Goal: Navigation & Orientation: Find specific page/section

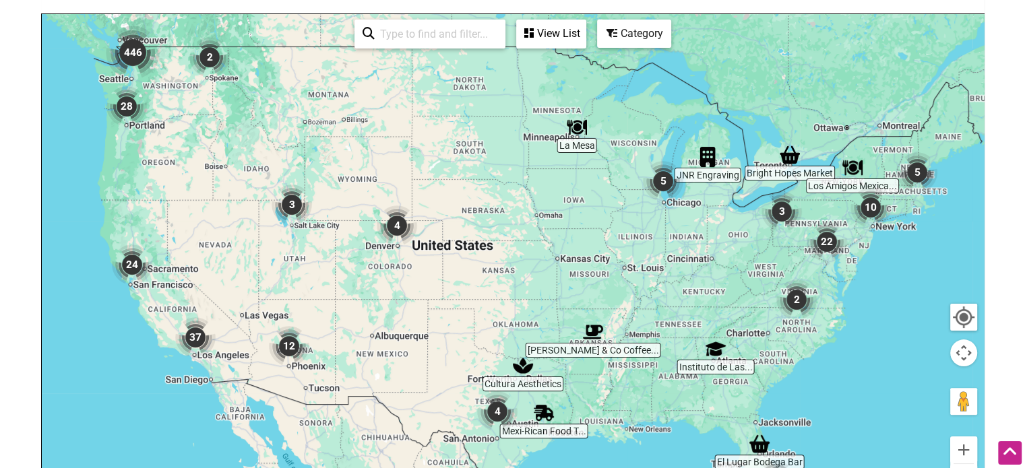
scroll to position [270, 0]
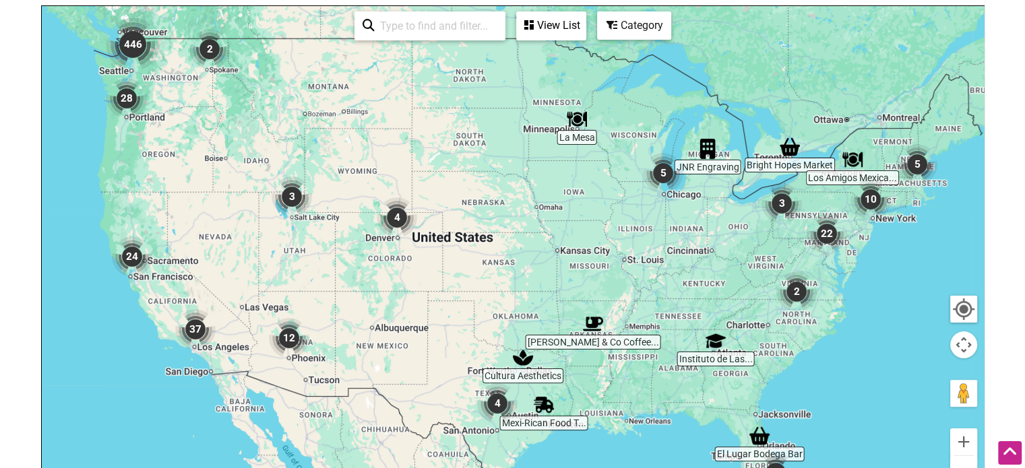
click at [831, 214] on img "22" at bounding box center [826, 234] width 40 height 40
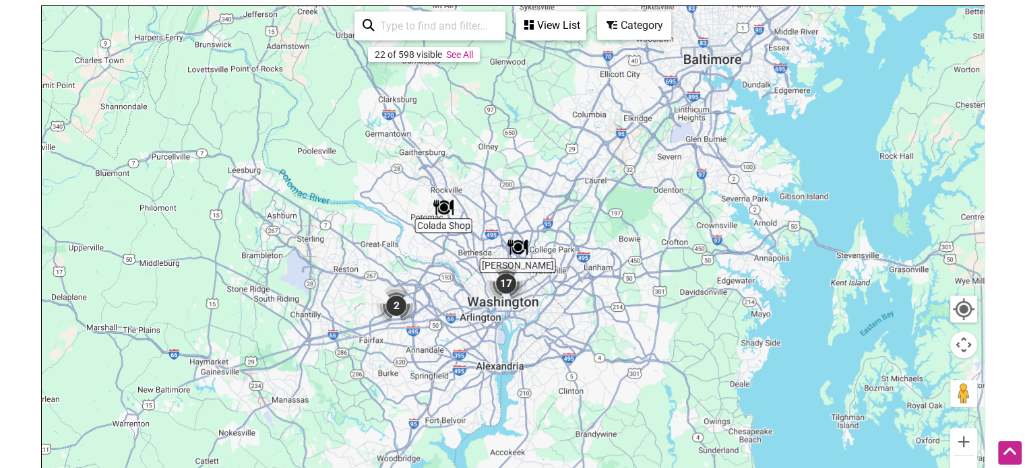
drag, startPoint x: 551, startPoint y: 395, endPoint x: 742, endPoint y: 201, distance: 272.5
click at [742, 201] on div "To navigate, press the arrow keys." at bounding box center [513, 268] width 942 height 524
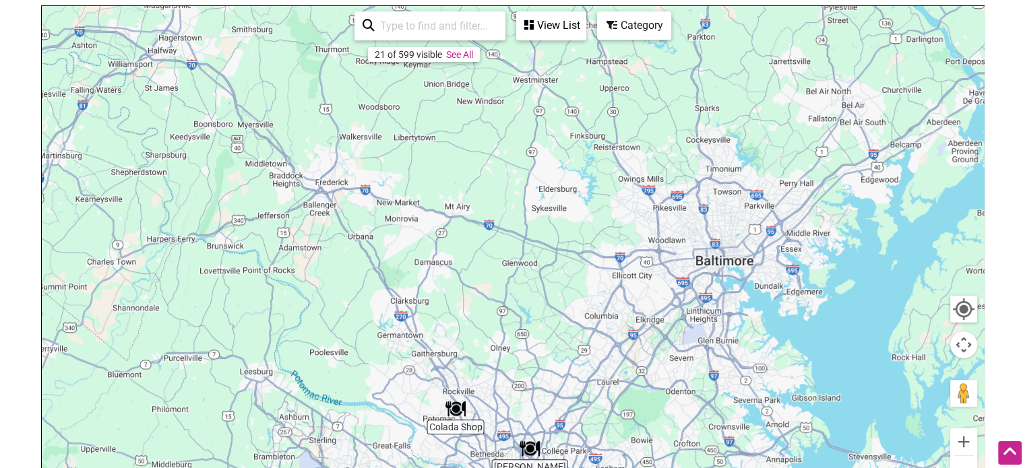
drag, startPoint x: 636, startPoint y: 168, endPoint x: 649, endPoint y: 370, distance: 203.2
click at [649, 370] on div "To navigate, press the arrow keys." at bounding box center [513, 268] width 942 height 524
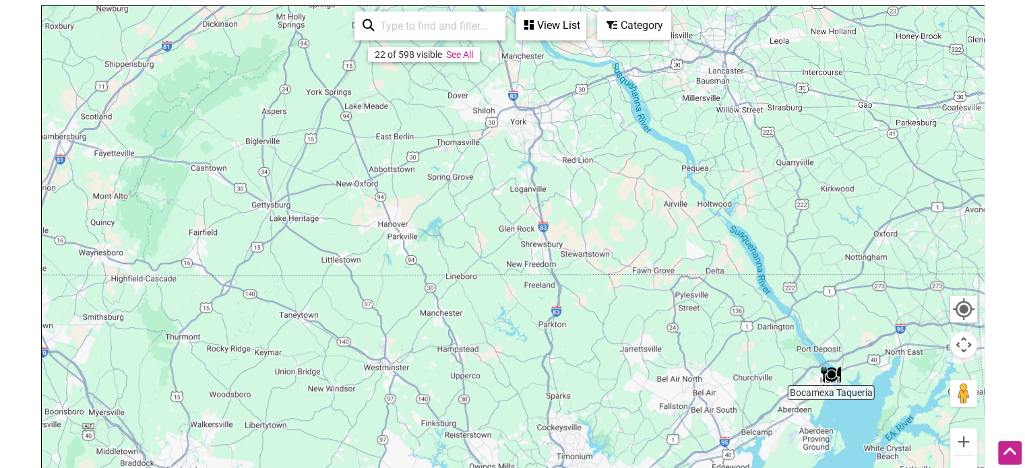
drag, startPoint x: 803, startPoint y: 119, endPoint x: 649, endPoint y: 416, distance: 335.0
click at [649, 416] on div "To navigate, press the arrow keys." at bounding box center [513, 268] width 942 height 524
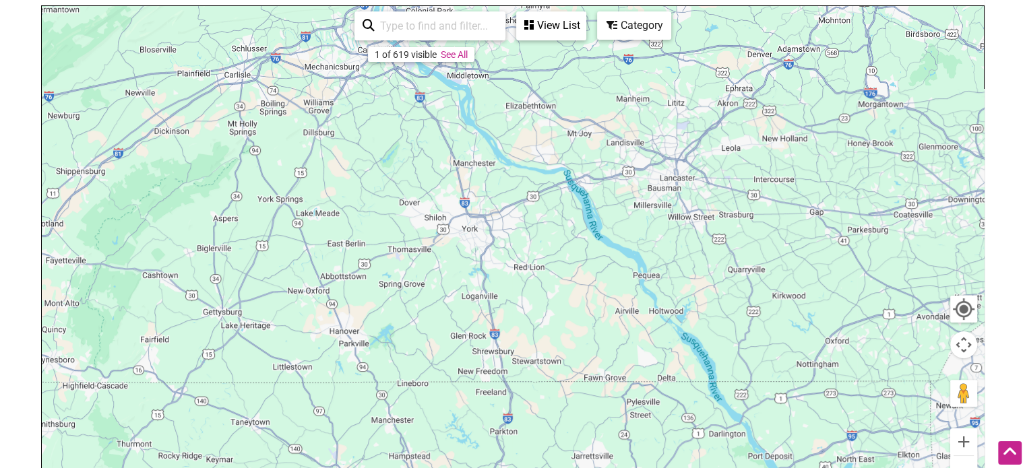
drag, startPoint x: 606, startPoint y: 201, endPoint x: 553, endPoint y: 323, distance: 133.0
click at [553, 323] on div "To navigate, press the arrow keys." at bounding box center [513, 268] width 942 height 524
click at [547, 21] on div "View List" at bounding box center [550, 26] width 67 height 26
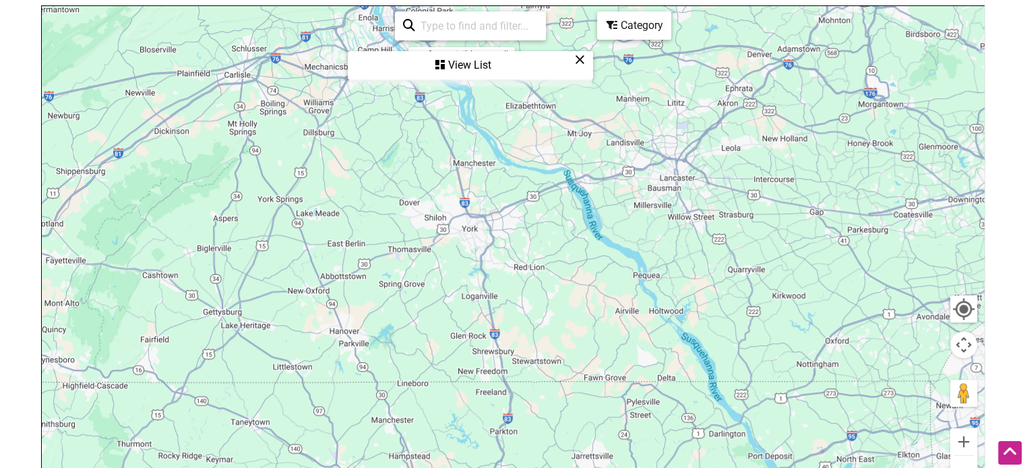
click at [520, 61] on div "View List" at bounding box center [470, 66] width 243 height 26
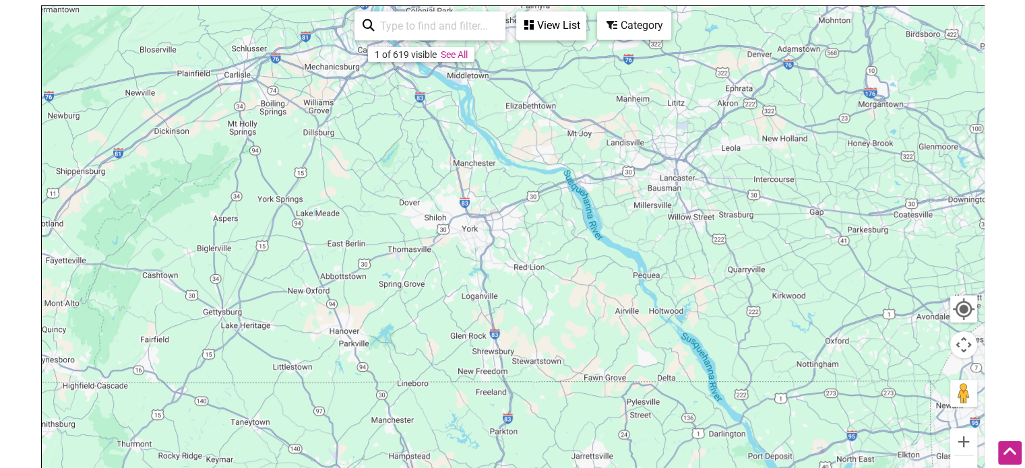
click at [452, 59] on link "See All" at bounding box center [454, 54] width 27 height 11
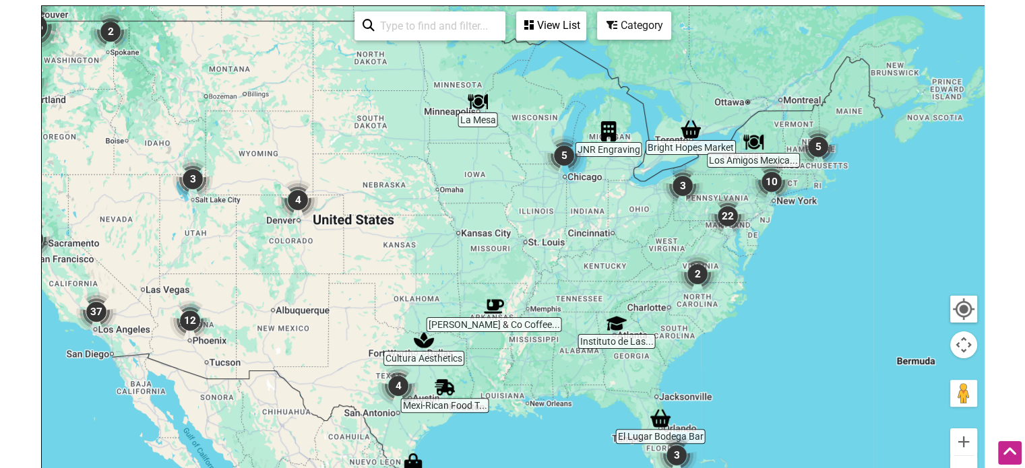
drag, startPoint x: 847, startPoint y: 204, endPoint x: 741, endPoint y: 186, distance: 107.3
click at [741, 186] on div "To navigate, press the arrow keys." at bounding box center [513, 268] width 942 height 524
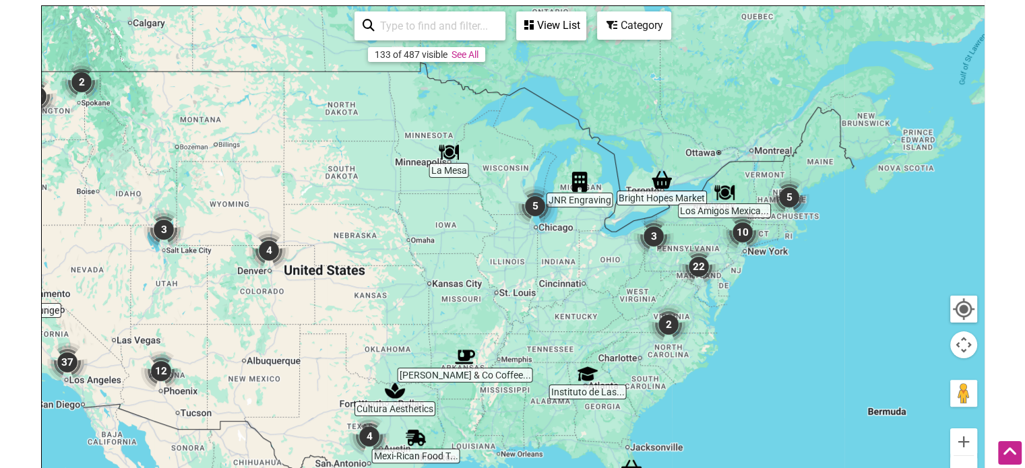
drag, startPoint x: 728, startPoint y: 194, endPoint x: 697, endPoint y: 248, distance: 62.5
click at [697, 248] on div "To navigate, press the arrow keys." at bounding box center [513, 268] width 942 height 524
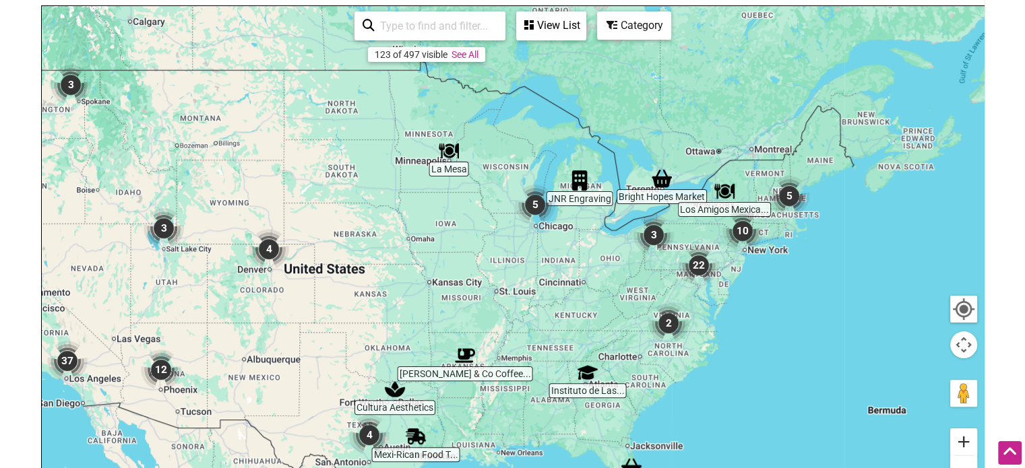
click at [971, 428] on button "Zoom in" at bounding box center [963, 441] width 27 height 27
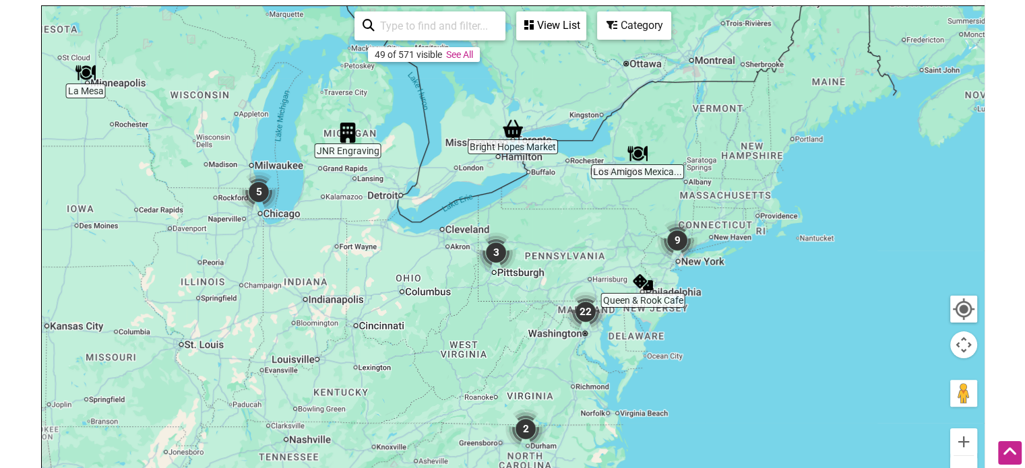
drag, startPoint x: 821, startPoint y: 310, endPoint x: 480, endPoint y: 362, distance: 345.4
click at [480, 362] on div "To navigate, press the arrow keys." at bounding box center [513, 268] width 942 height 524
click at [967, 439] on button "Zoom in" at bounding box center [963, 441] width 27 height 27
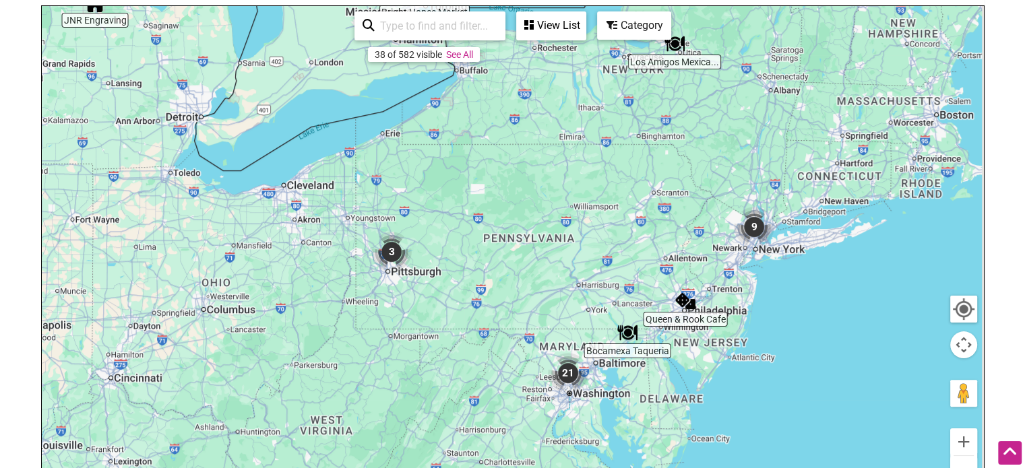
drag, startPoint x: 833, startPoint y: 371, endPoint x: 738, endPoint y: 365, distance: 94.5
click at [738, 365] on div "To navigate, press the arrow keys." at bounding box center [513, 268] width 942 height 524
click at [679, 301] on img "Queen & Rook Cafe" at bounding box center [684, 301] width 20 height 20
